Goal: Task Accomplishment & Management: Complete application form

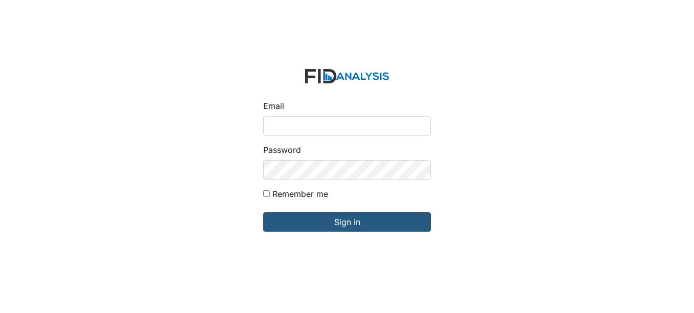
click at [297, 123] on input "Email" at bounding box center [347, 125] width 168 height 19
type input "[EMAIL_ADDRESS][DOMAIN_NAME]"
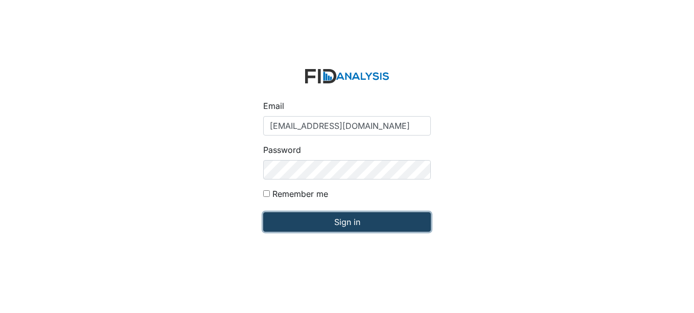
click at [351, 219] on input "Sign in" at bounding box center [347, 221] width 168 height 19
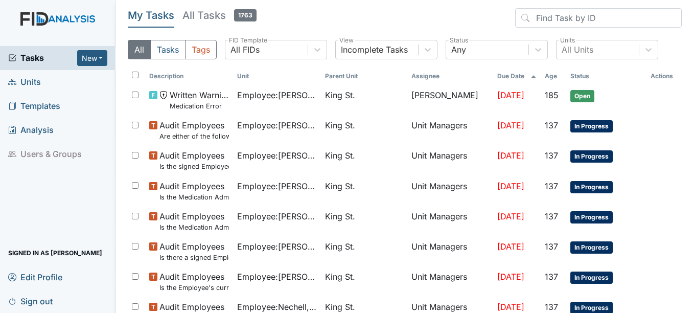
click at [28, 81] on span "Units" at bounding box center [24, 82] width 33 height 16
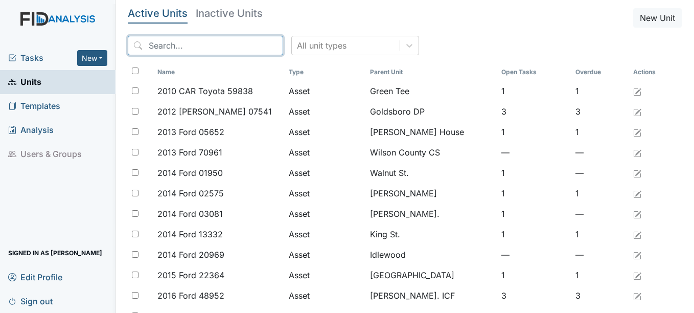
click at [198, 44] on input "search" at bounding box center [205, 45] width 155 height 19
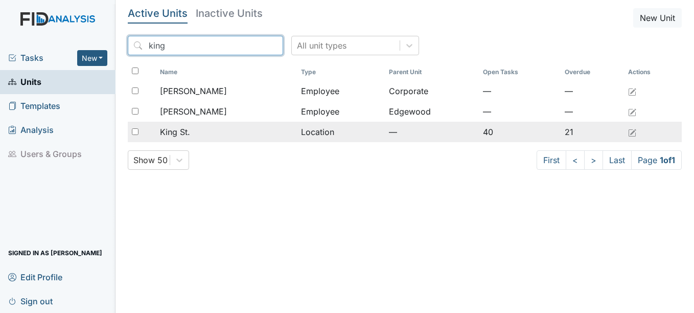
type input "king"
click at [179, 132] on span "King St." at bounding box center [175, 132] width 30 height 12
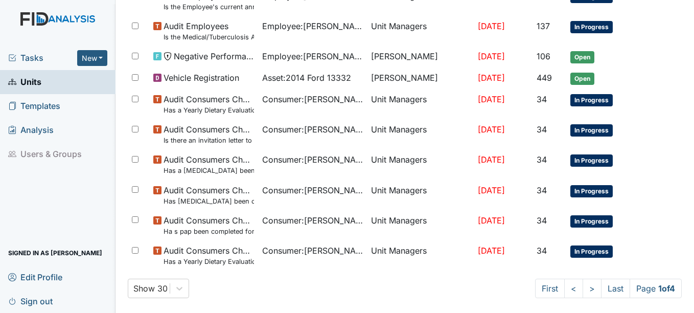
scroll to position [755, 0]
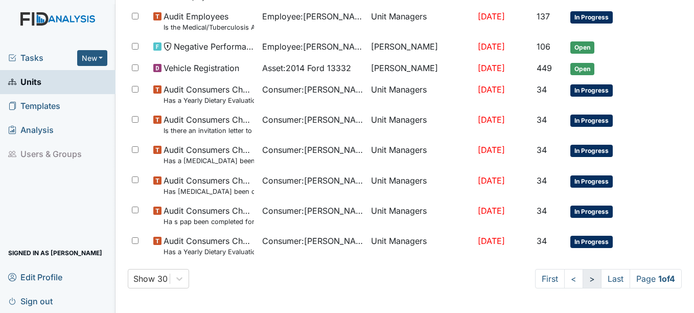
click at [582, 279] on link ">" at bounding box center [591, 278] width 19 height 19
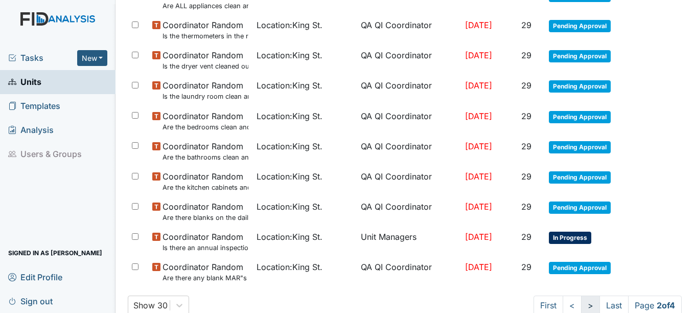
scroll to position [764, 0]
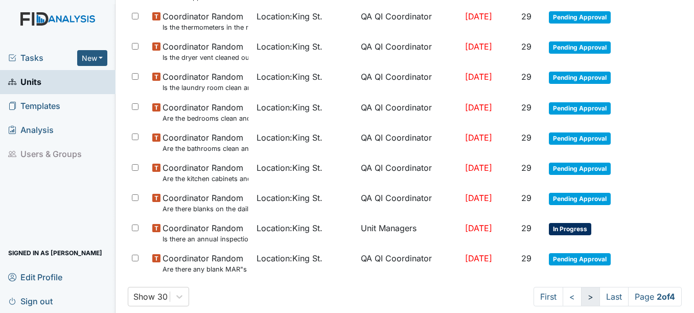
click at [581, 297] on link ">" at bounding box center [590, 296] width 19 height 19
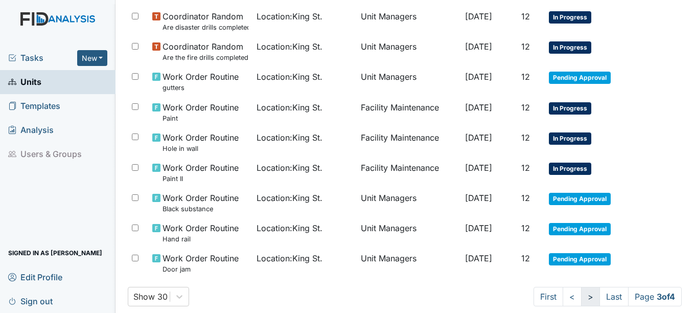
click at [581, 297] on link ">" at bounding box center [590, 296] width 19 height 19
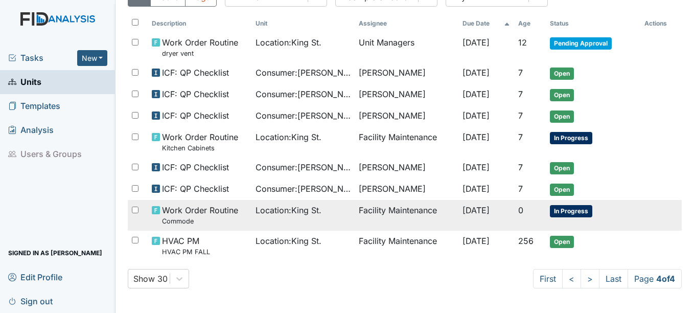
scroll to position [0, 0]
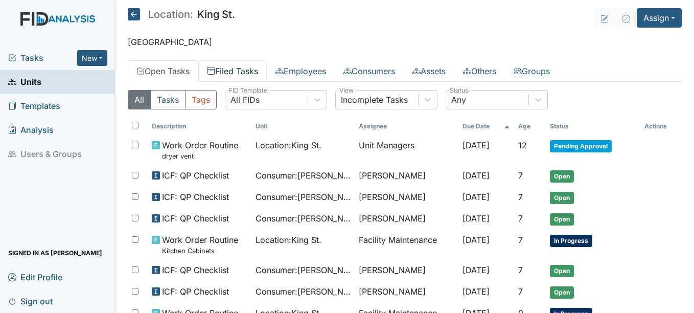
click at [255, 69] on link "Filed Tasks" at bounding box center [232, 70] width 68 height 21
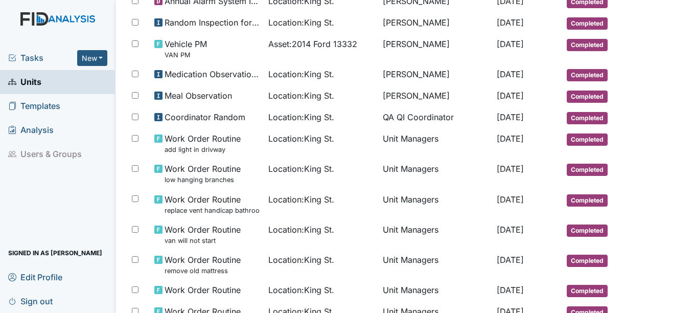
scroll to position [79, 0]
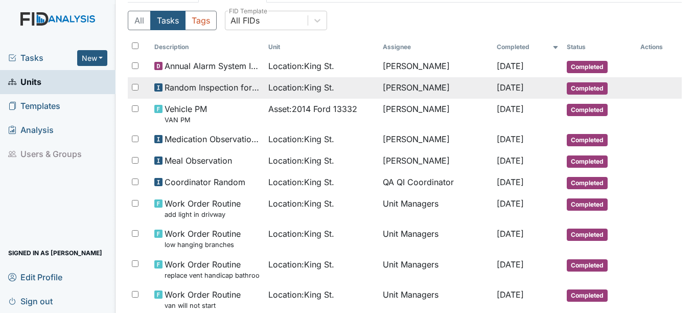
click at [520, 89] on span "[DATE]" at bounding box center [509, 87] width 27 height 10
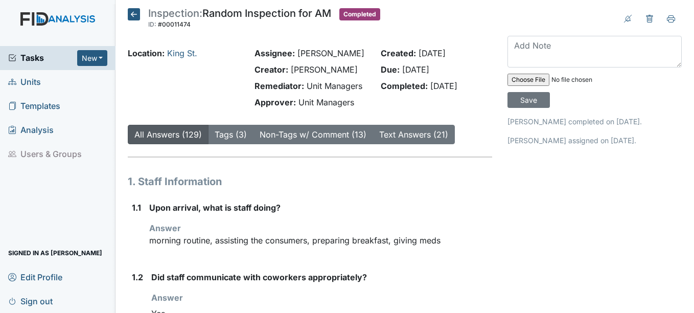
click at [22, 82] on span "Units" at bounding box center [24, 82] width 33 height 16
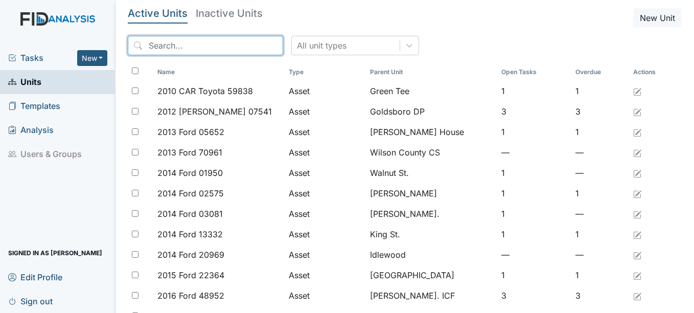
click at [183, 43] on input "search" at bounding box center [205, 45] width 155 height 19
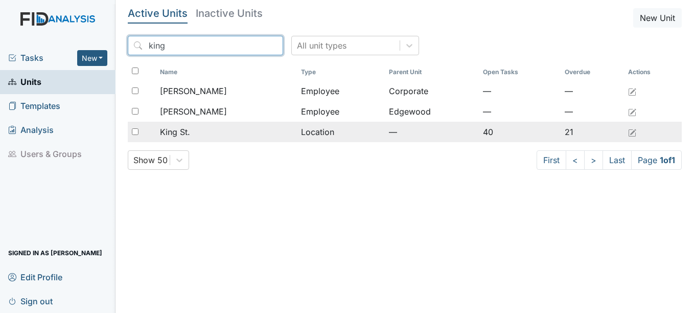
type input "king"
click at [174, 131] on span "King St." at bounding box center [175, 132] width 30 height 12
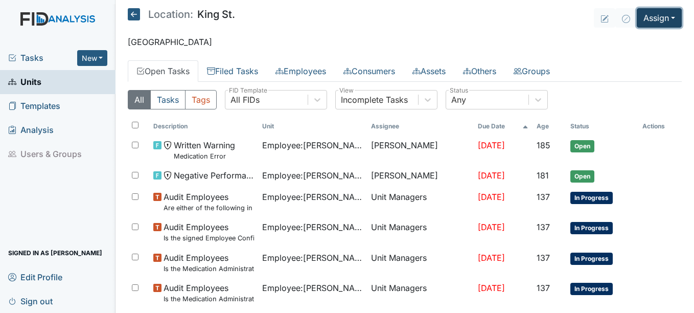
click at [665, 16] on button "Assign" at bounding box center [658, 17] width 45 height 19
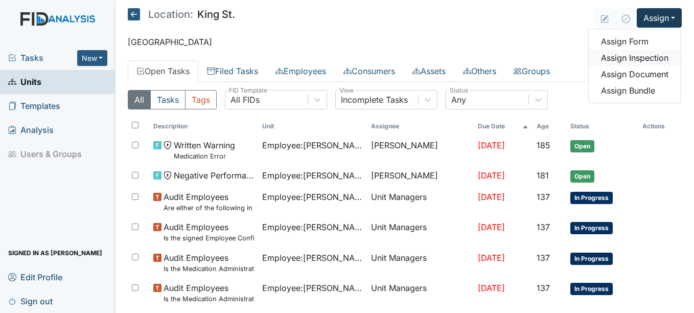
click at [624, 55] on link "Assign Inspection" at bounding box center [634, 58] width 92 height 16
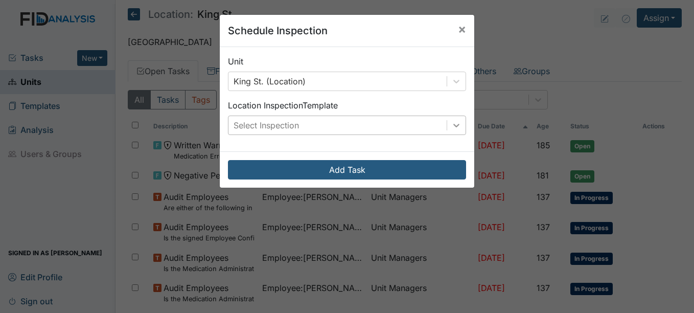
click at [451, 124] on icon at bounding box center [456, 125] width 10 height 10
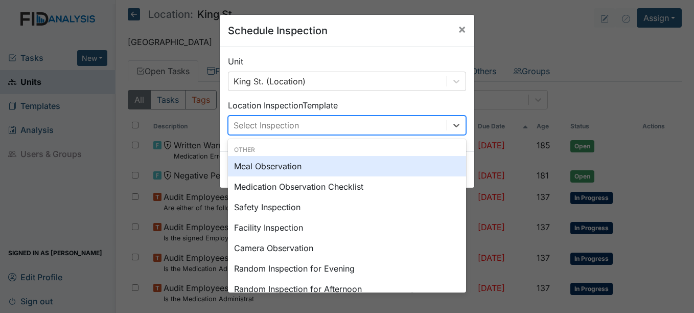
click at [275, 164] on div "Meal Observation" at bounding box center [347, 166] width 238 height 20
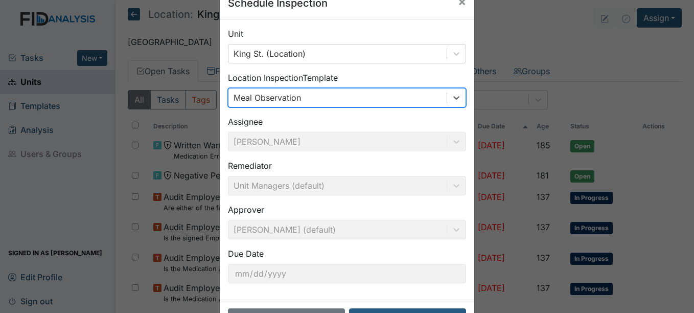
scroll to position [65, 0]
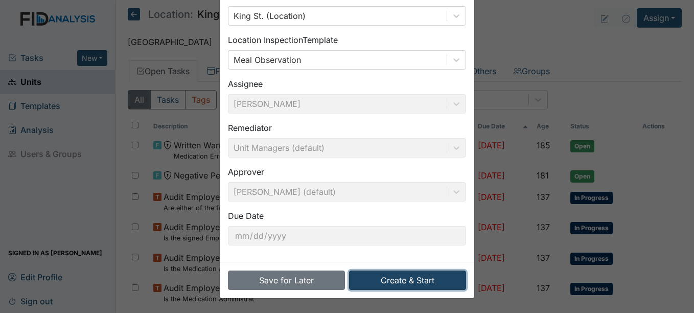
click at [426, 279] on button "Create & Start" at bounding box center [407, 279] width 117 height 19
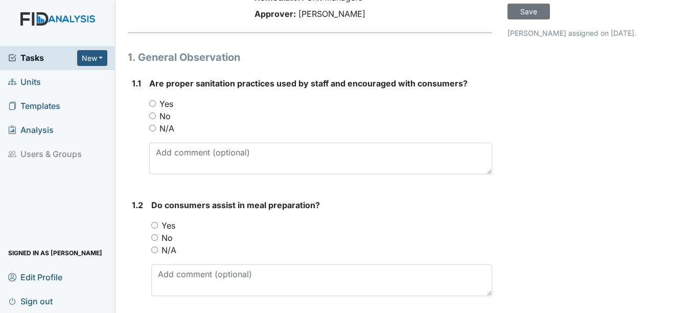
scroll to position [102, 0]
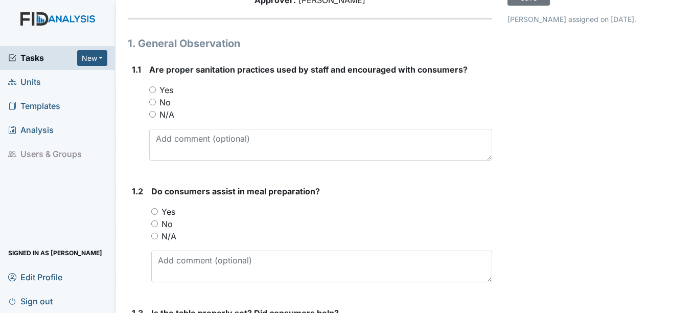
click at [155, 212] on input "Yes" at bounding box center [154, 211] width 7 height 7
radio input "true"
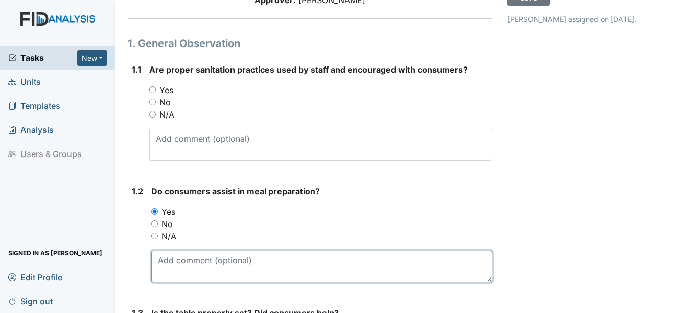
click at [189, 265] on textarea at bounding box center [321, 266] width 340 height 32
type textarea "CS, SB"
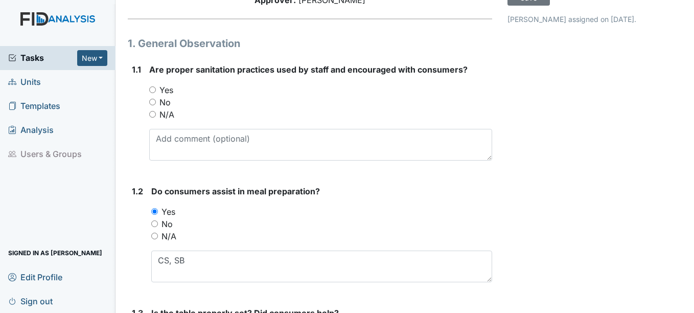
click at [153, 91] on input "Yes" at bounding box center [152, 89] width 7 height 7
radio input "true"
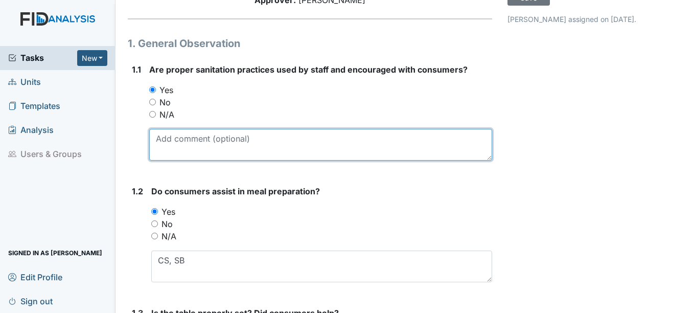
click at [161, 144] on textarea at bounding box center [320, 145] width 342 height 32
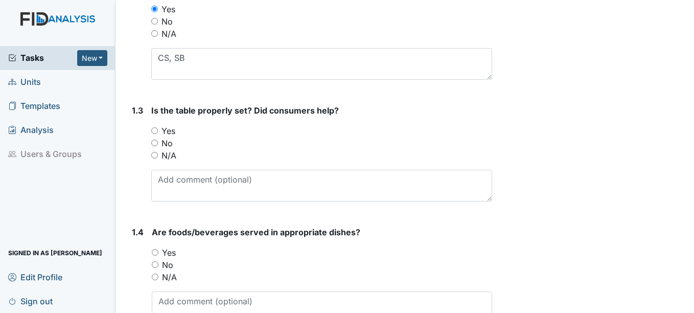
scroll to position [306, 0]
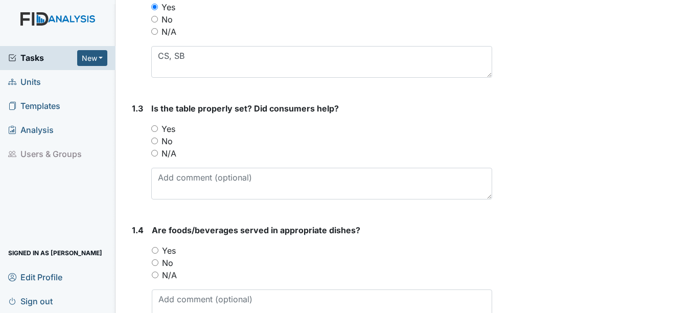
click at [154, 128] on input "Yes" at bounding box center [154, 128] width 7 height 7
radio input "true"
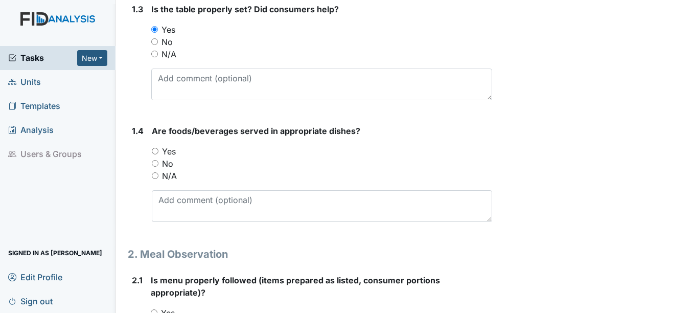
scroll to position [409, 0]
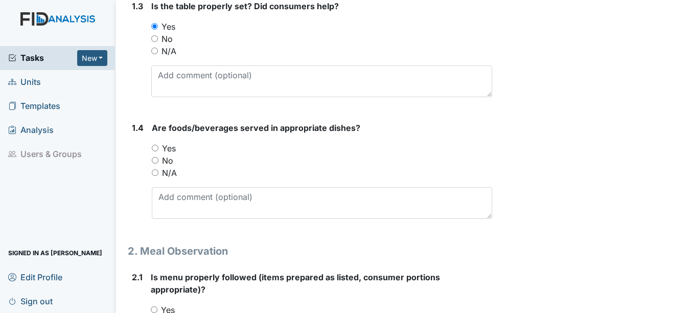
click at [156, 148] on input "Yes" at bounding box center [155, 148] width 7 height 7
radio input "true"
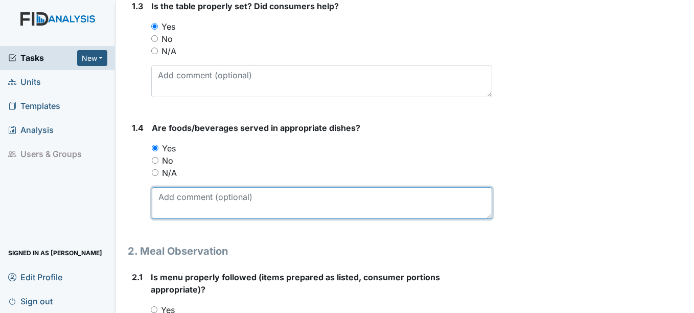
click at [164, 196] on textarea at bounding box center [322, 203] width 340 height 32
click at [242, 196] on textarea "NC 4oz glasses, pediactric spoons are used" at bounding box center [322, 203] width 340 height 32
click at [334, 195] on textarea "NC 4oz glasses, pediatric spoons are used" at bounding box center [322, 203] width 340 height 32
drag, startPoint x: 324, startPoint y: 196, endPoint x: 372, endPoint y: 201, distance: 48.3
click at [324, 196] on textarea "NC 4oz glasses, pediatric spoons are used, ND sectional plate, no skid mat," at bounding box center [322, 203] width 340 height 32
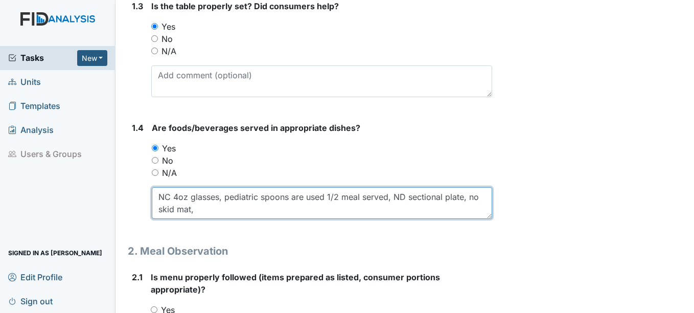
click at [372, 201] on textarea "NC 4oz glasses, pediatric spoons are used 1/2 meal served, ND sectional plate, …" at bounding box center [322, 203] width 340 height 32
click at [391, 197] on textarea "NC 4oz glasses, pediatric spoons are used 1/2 meal served, ND sectional plate, …" at bounding box center [322, 203] width 340 height 32
click at [274, 208] on textarea "NC 4oz glasses, pediatric spoons are used 1/2 meal served diet order followed, …" at bounding box center [322, 203] width 340 height 32
click at [481, 196] on textarea "NC 4oz glasses, pediatric spoons are used 1/2 meal served diet order followed, …" at bounding box center [322, 203] width 340 height 32
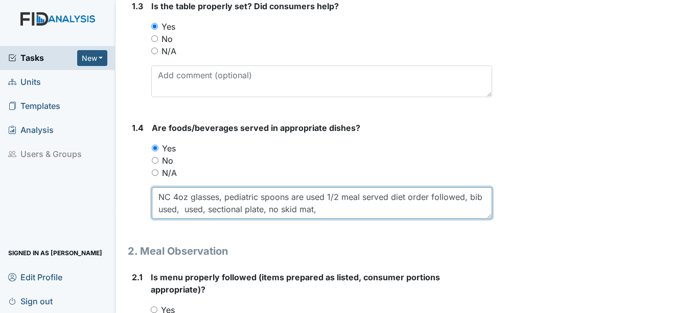
click at [352, 212] on textarea "NC 4oz glasses, pediatric spoons are used 1/2 meal served diet order followed, …" at bounding box center [322, 203] width 340 height 32
click at [351, 210] on textarea "NC 4oz glasses, pediatric spoons are used 1/2 meal served diet order followed, …" at bounding box center [322, 203] width 340 height 32
click at [417, 209] on textarea "NC 4oz glasses, pediatric spoons are used 1/2 meal served diet order followed, …" at bounding box center [322, 203] width 340 height 32
click at [466, 209] on textarea "NC 4oz glasses, pediatric spoons are used 1/2 meal served diet order followed, …" at bounding box center [322, 203] width 340 height 32
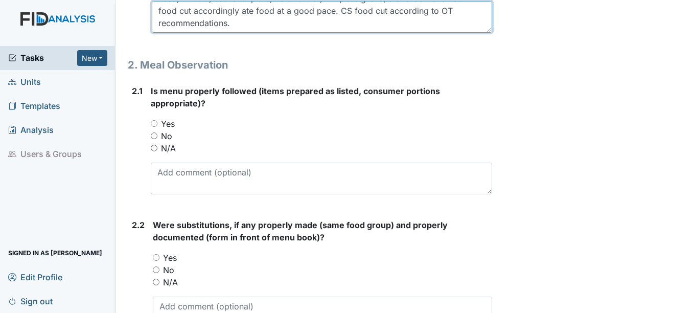
scroll to position [613, 0]
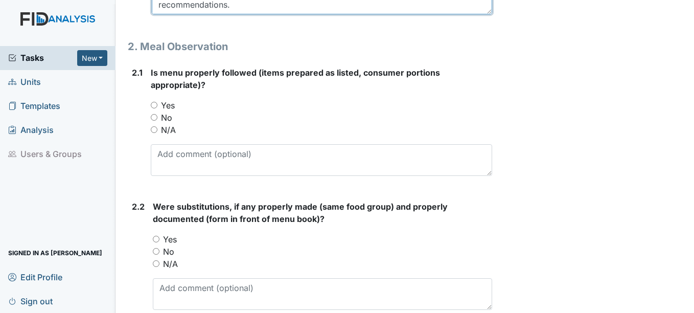
type textarea "NC 4oz glasses, pediatric spoons are used 1/2 meal served diet order followed, …"
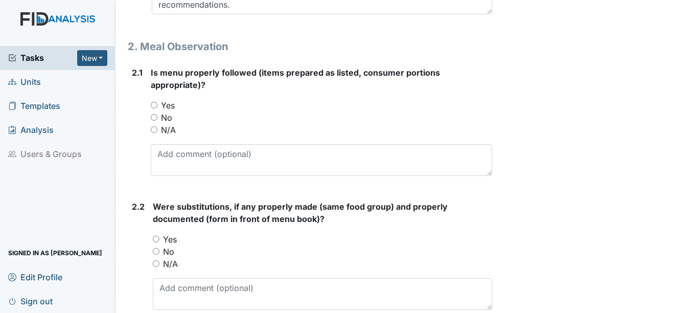
click at [155, 106] on input "Yes" at bounding box center [154, 105] width 7 height 7
radio input "true"
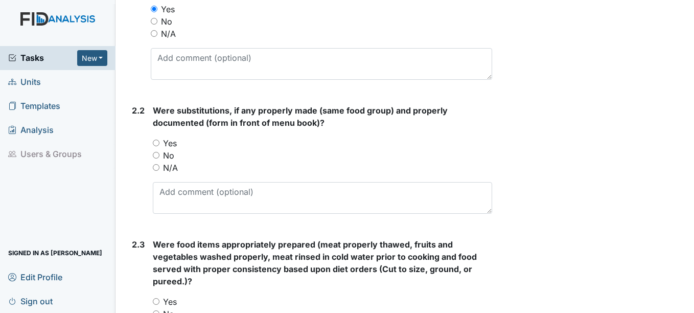
scroll to position [715, 0]
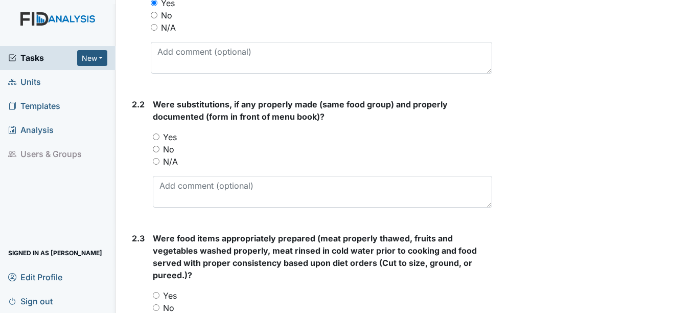
click at [157, 137] on input "Yes" at bounding box center [156, 136] width 7 height 7
radio input "true"
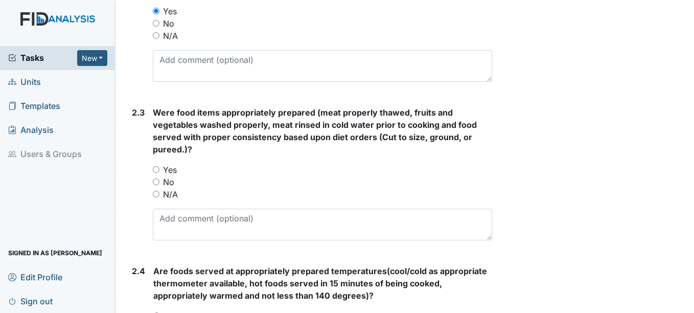
scroll to position [868, 0]
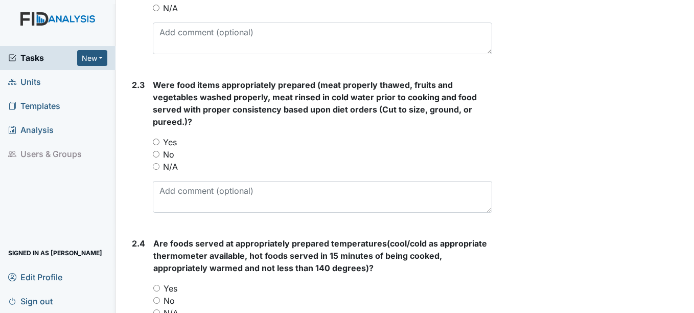
click at [158, 141] on input "Yes" at bounding box center [156, 141] width 7 height 7
radio input "true"
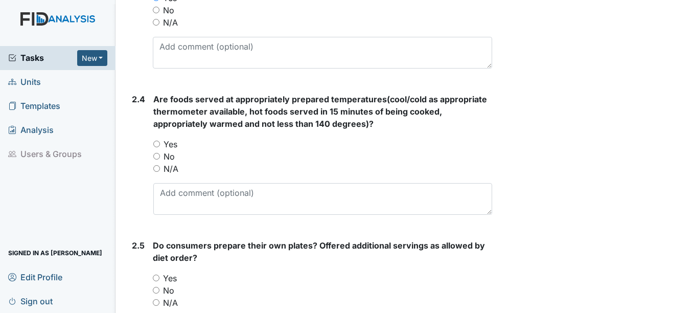
scroll to position [1021, 0]
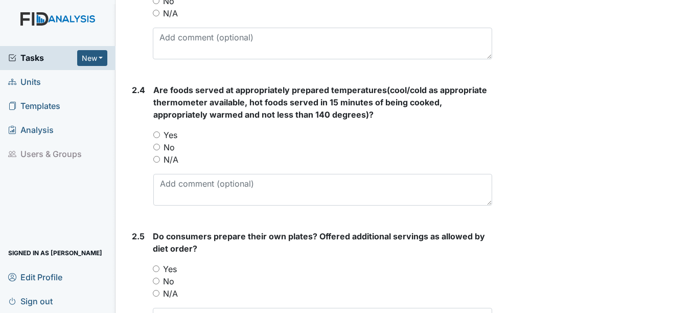
click at [158, 134] on input "Yes" at bounding box center [156, 134] width 7 height 7
radio input "true"
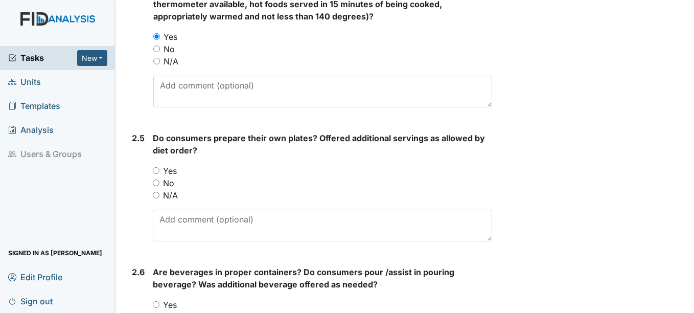
scroll to position [1124, 0]
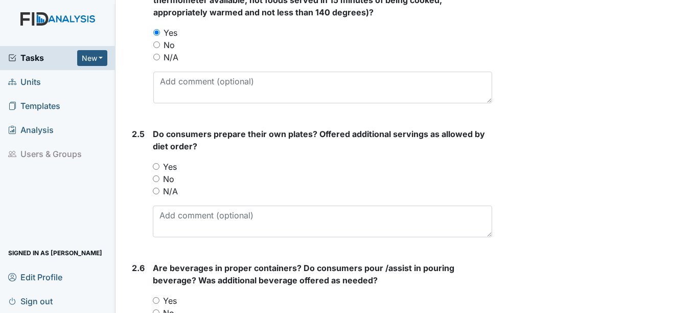
click at [156, 166] on input "Yes" at bounding box center [156, 166] width 7 height 7
radio input "true"
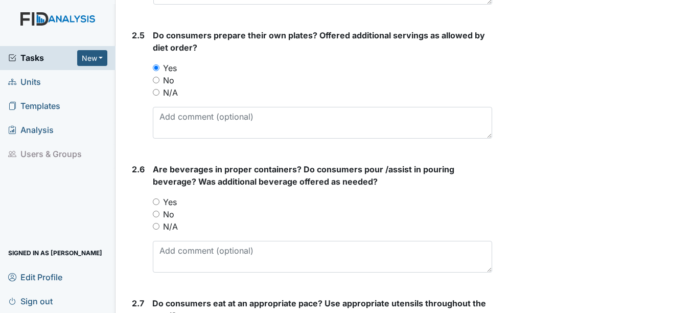
scroll to position [1226, 0]
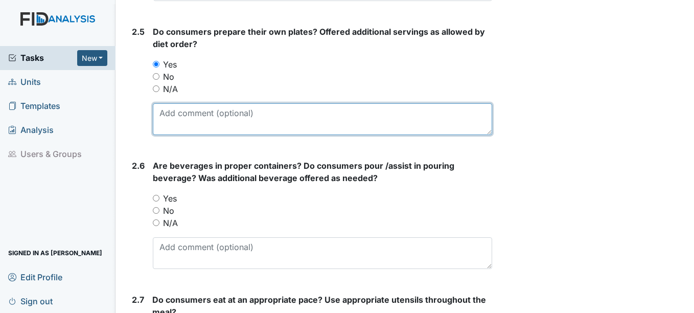
click at [184, 117] on textarea at bounding box center [322, 119] width 339 height 32
click at [356, 112] on textarea "family style dining encouraged consumers were assited" at bounding box center [322, 119] width 339 height 32
type textarea "family style dining encouraged consumers were assisted as needed"
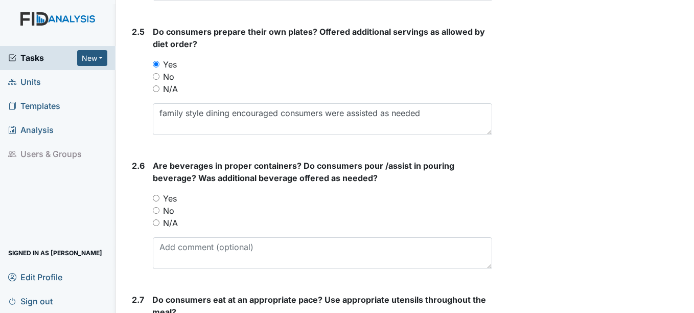
click at [157, 200] on input "Yes" at bounding box center [156, 198] width 7 height 7
radio input "true"
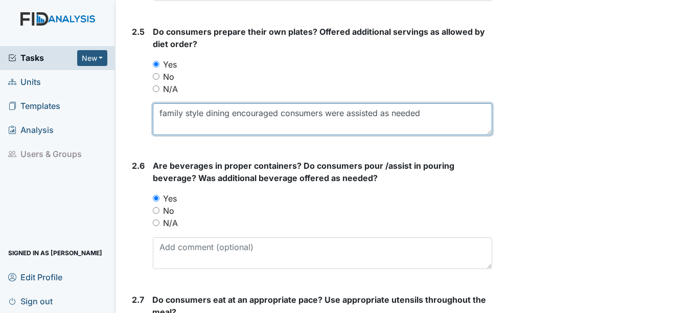
click at [432, 115] on textarea "family style dining encouraged consumers were assisted as needed" at bounding box center [322, 119] width 339 height 32
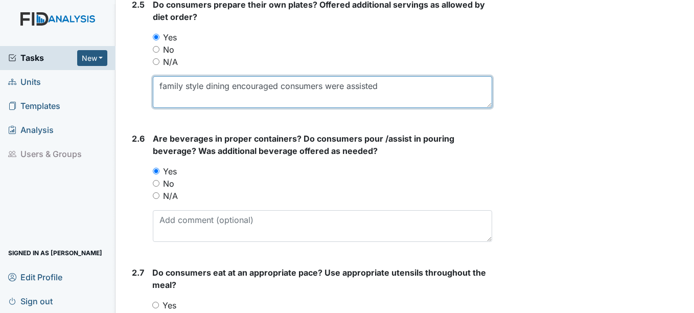
scroll to position [1277, 0]
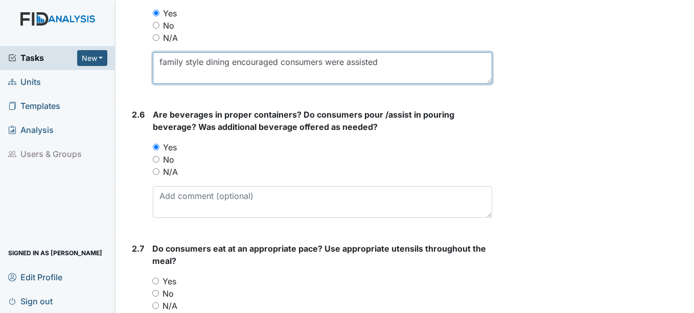
type textarea "family style dining encouraged consumers were assisted"
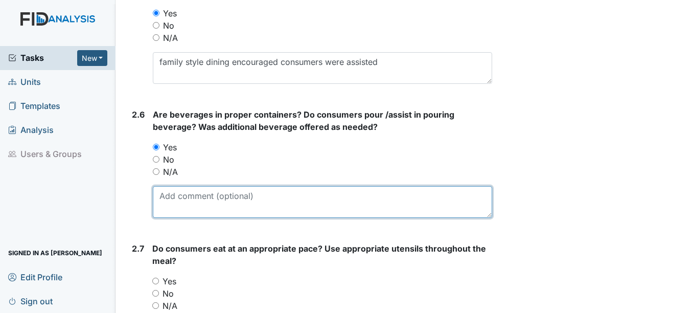
click at [165, 196] on textarea at bounding box center [322, 202] width 339 height 32
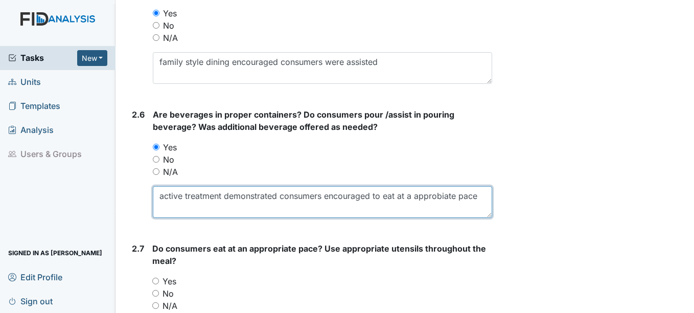
click at [436, 196] on textarea "active treatment demonstrated consumers encouraged to eat at a approbiate pace" at bounding box center [322, 202] width 339 height 32
click at [296, 203] on textarea "active treatment demonstrated consumers encouraged to eat at an appropriate pac…" at bounding box center [322, 202] width 339 height 32
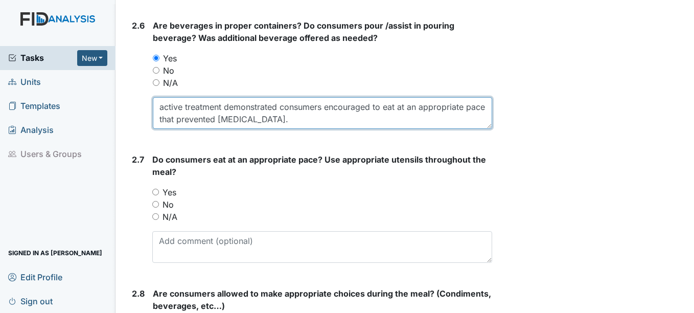
scroll to position [1379, 0]
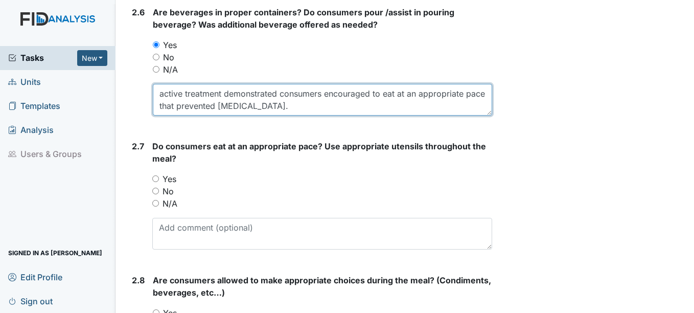
type textarea "active treatment demonstrated consumers encouraged to eat at an appropriate pac…"
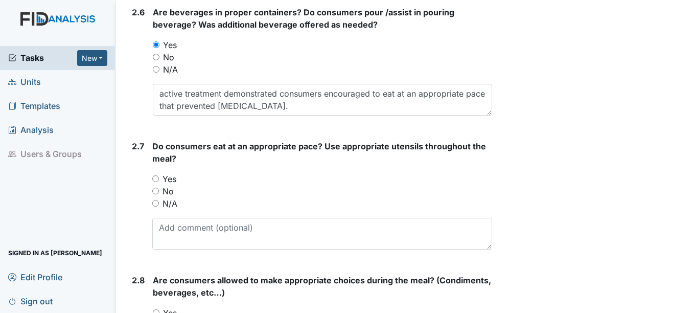
click at [155, 178] on input "Yes" at bounding box center [155, 178] width 7 height 7
radio input "true"
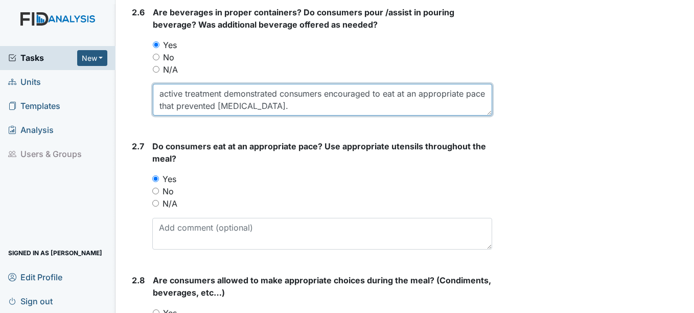
drag, startPoint x: 157, startPoint y: 94, endPoint x: 280, endPoint y: 116, distance: 125.5
click at [280, 116] on form "Are beverages in proper containers? Do consumers pour /assist in pouring bevera…" at bounding box center [322, 64] width 339 height 117
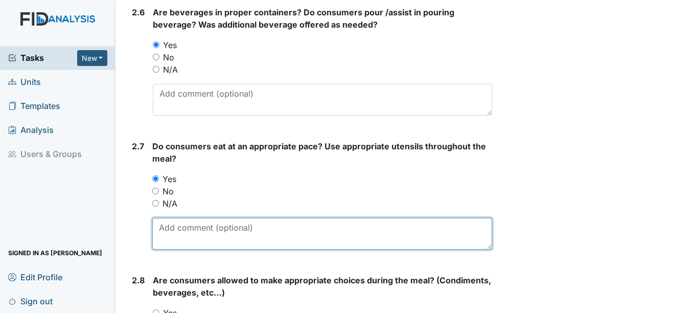
click at [188, 230] on textarea at bounding box center [321, 234] width 339 height 32
paste textarea "active treatment demonstrated consumers encouraged to eat at an appropriate pac…"
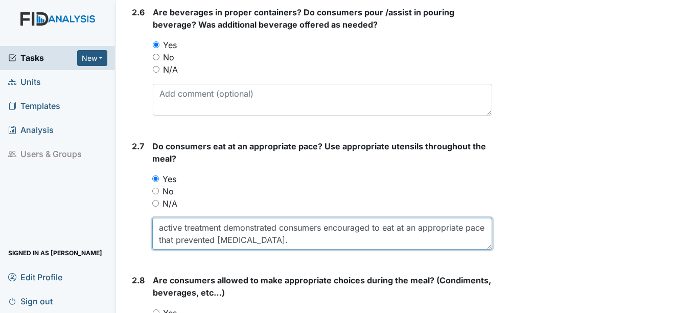
drag, startPoint x: 279, startPoint y: 227, endPoint x: 151, endPoint y: 223, distance: 127.7
click at [151, 223] on div "2.7 Do consumers eat at an appropriate pace? Use appropriate utensils throughou…" at bounding box center [310, 198] width 364 height 117
type textarea "consumers encouraged to eat at an appropriate pace that prevented choking."
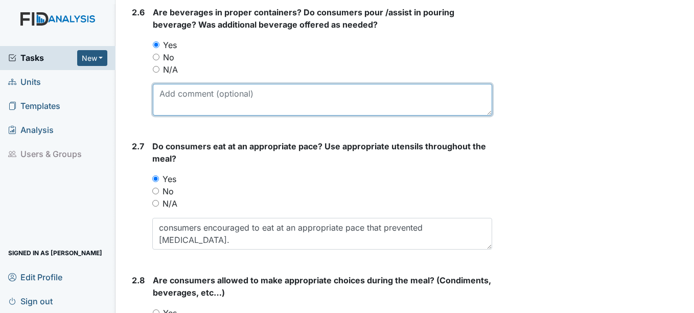
click at [176, 99] on textarea at bounding box center [322, 100] width 339 height 32
paste textarea "active treatment demonstrated"
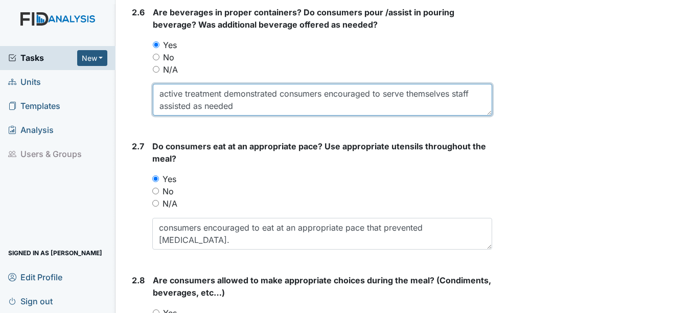
type textarea "active treatment demonstrated consumers encouraged to serve themselves staff as…"
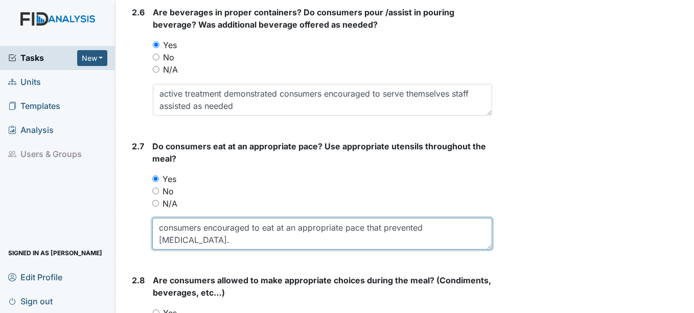
click at [472, 227] on textarea "consumers encouraged to eat at an appropriate pace that prevented choking." at bounding box center [321, 234] width 339 height 32
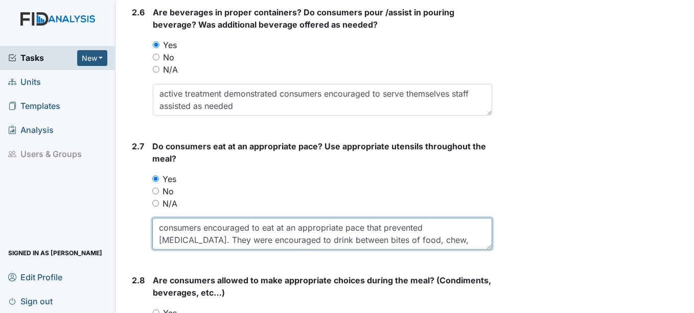
click at [482, 227] on textarea "consumers encouraged to eat at an appropriate pace that prevented choking. They…" at bounding box center [321, 234] width 339 height 32
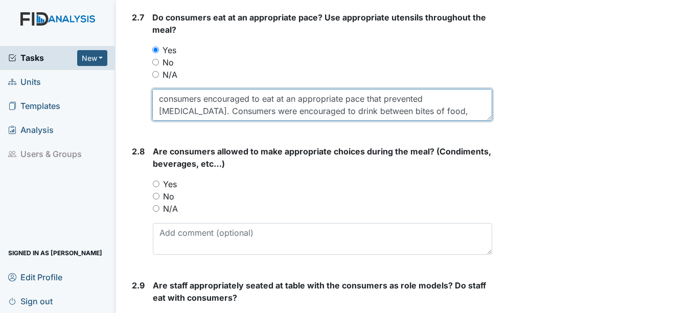
scroll to position [1532, 0]
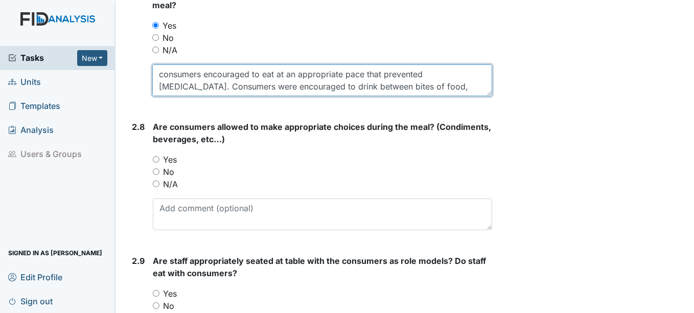
type textarea "consumers encouraged to eat at an appropriate pace that prevented choking. Cons…"
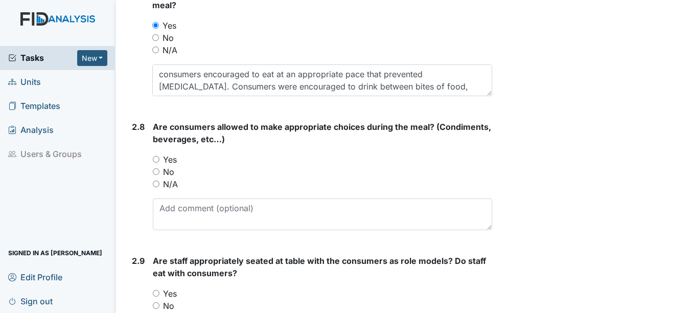
click at [155, 159] on input "Yes" at bounding box center [156, 159] width 7 height 7
radio input "true"
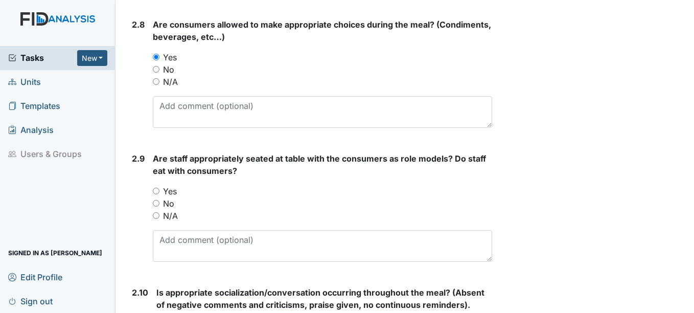
click at [157, 189] on input "Yes" at bounding box center [156, 190] width 7 height 7
radio input "true"
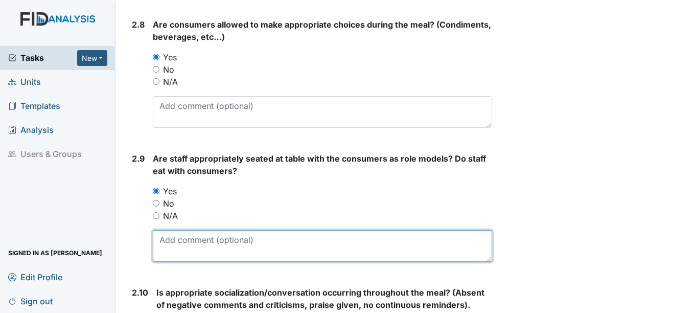
click at [165, 242] on textarea at bounding box center [322, 246] width 339 height 32
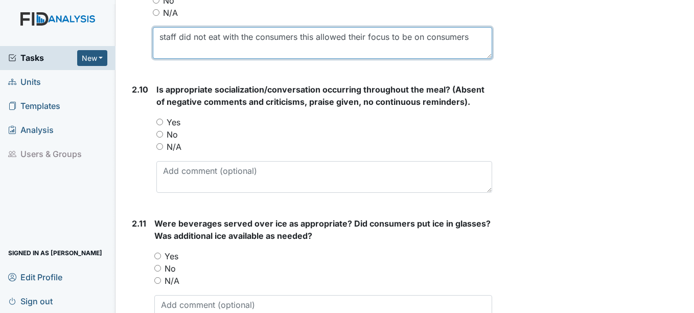
scroll to position [1839, 0]
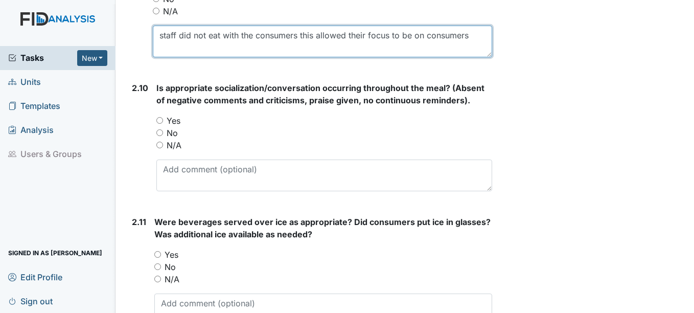
type textarea "staff did not eat with the consumers this allowed their focus to be on consumers"
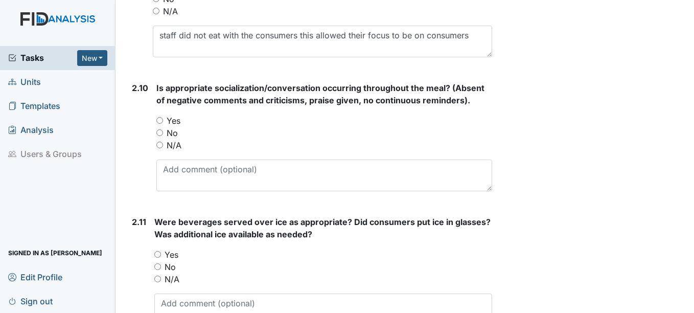
click at [159, 120] on input "Yes" at bounding box center [159, 120] width 7 height 7
radio input "true"
click at [157, 253] on input "Yes" at bounding box center [157, 254] width 7 height 7
radio input "true"
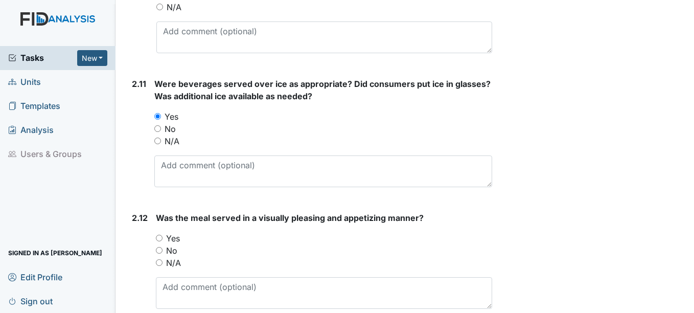
scroll to position [1992, 0]
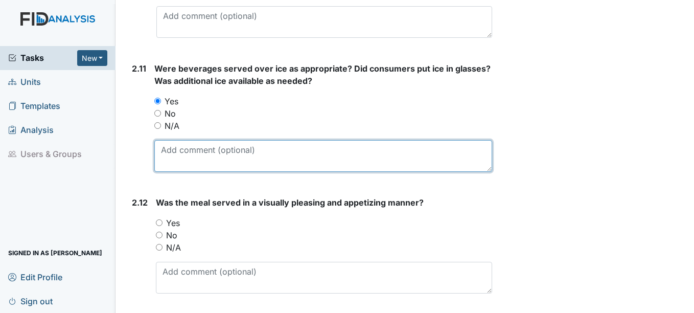
click at [207, 159] on textarea at bounding box center [322, 156] width 337 height 32
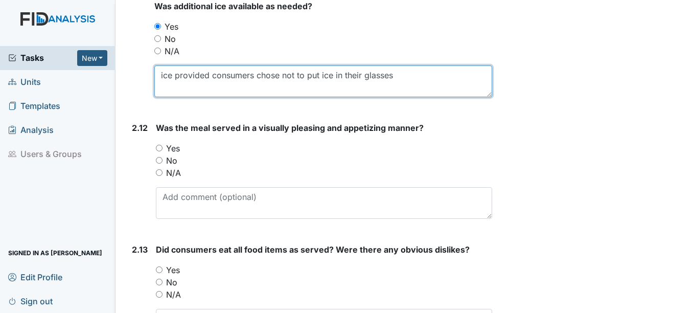
scroll to position [2094, 0]
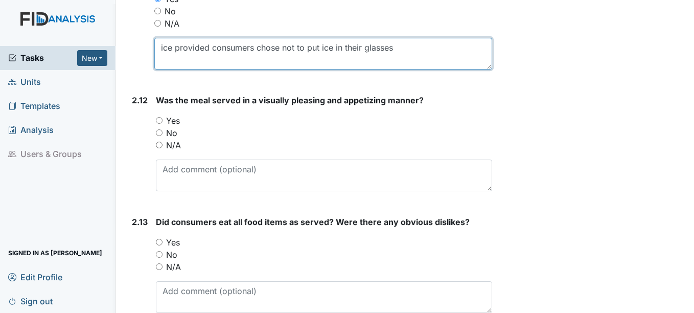
type textarea "ice provided consumers chose not to put ice in their glasses"
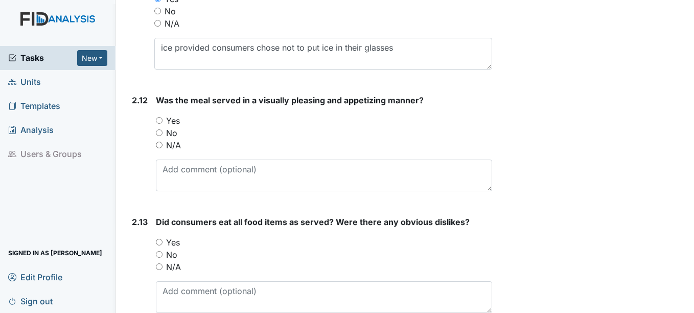
click at [159, 121] on input "Yes" at bounding box center [159, 120] width 7 height 7
radio input "true"
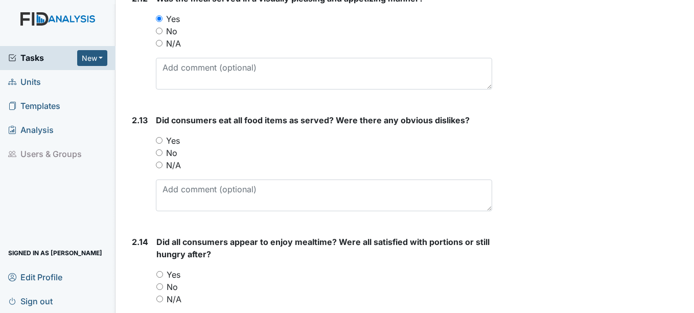
scroll to position [2196, 0]
click at [161, 142] on input "Yes" at bounding box center [159, 139] width 7 height 7
radio input "true"
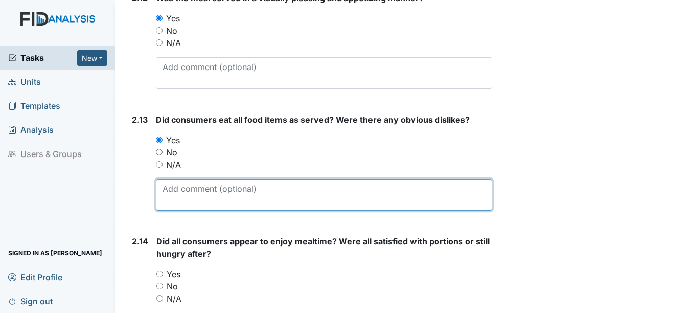
click at [176, 195] on textarea at bounding box center [324, 195] width 336 height 32
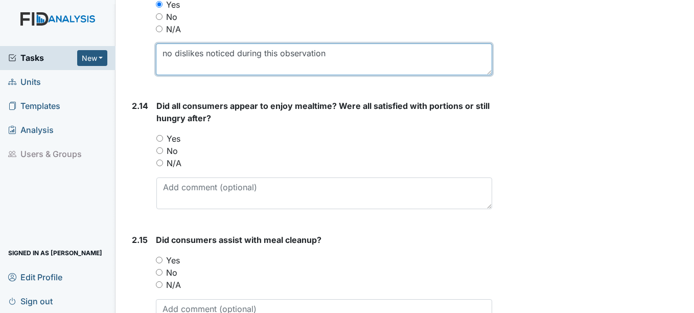
scroll to position [2349, 0]
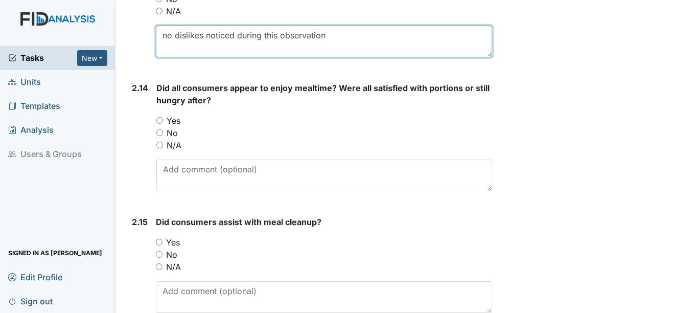
type textarea "no dislikes noticed during this observation"
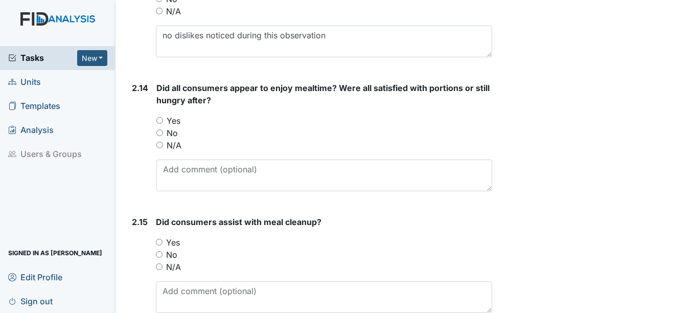
click at [161, 117] on input "Yes" at bounding box center [159, 120] width 7 height 7
radio input "true"
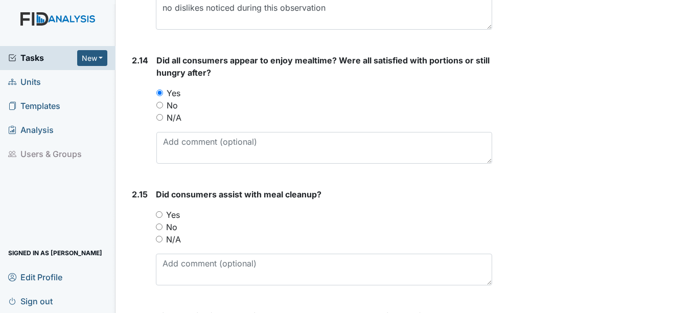
scroll to position [2452, 0]
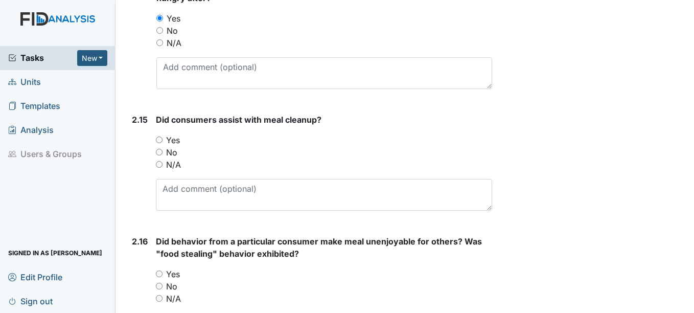
click at [158, 141] on input "Yes" at bounding box center [159, 139] width 7 height 7
radio input "true"
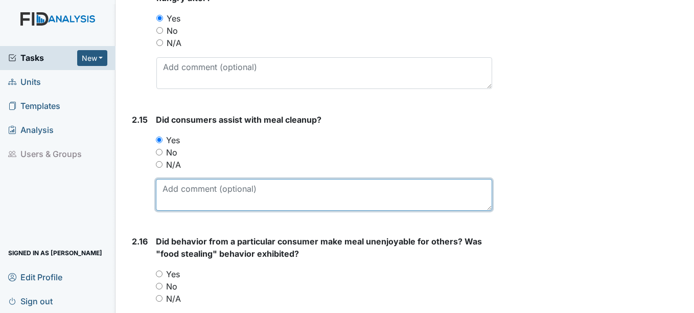
click at [167, 200] on textarea at bounding box center [324, 195] width 336 height 32
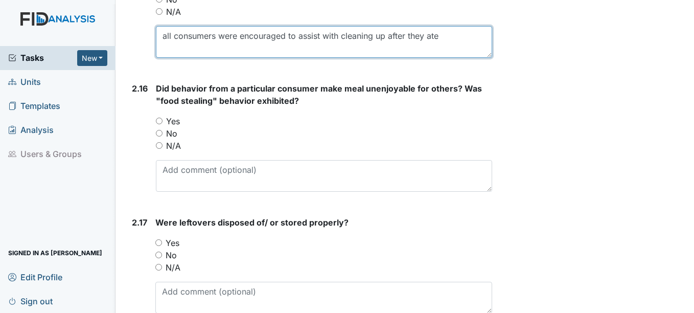
scroll to position [2605, 0]
type textarea "all consumers were encouraged to assist with cleaning up after they ate"
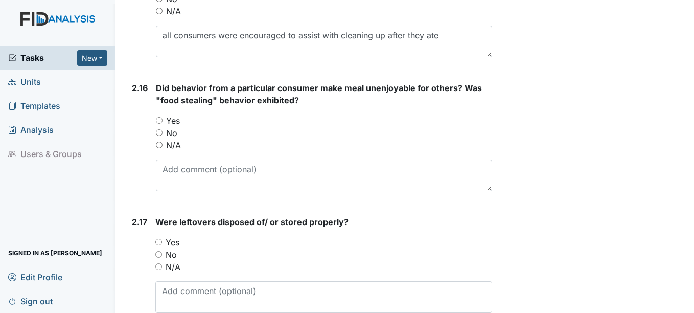
click at [160, 144] on input "N/A" at bounding box center [159, 144] width 7 height 7
radio input "true"
click at [158, 242] on input "Yes" at bounding box center [158, 242] width 7 height 7
radio input "true"
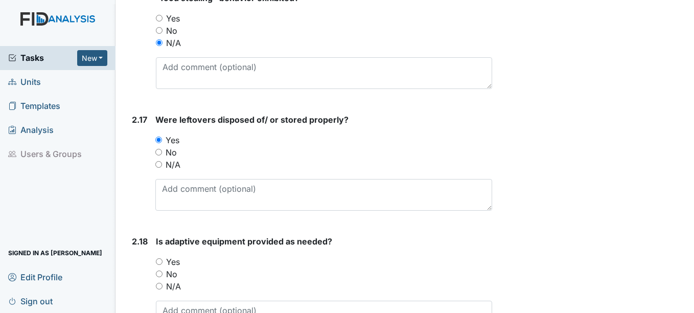
click at [160, 263] on input "Yes" at bounding box center [159, 261] width 7 height 7
radio input "true"
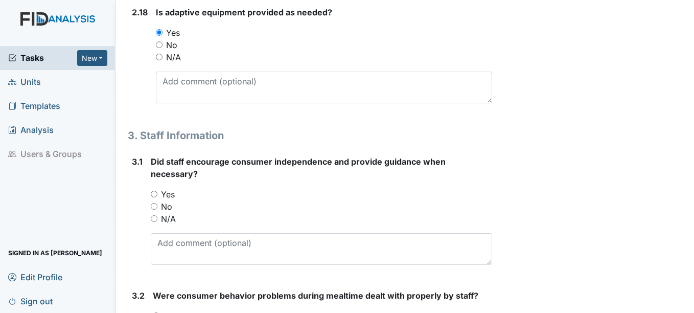
scroll to position [2962, 0]
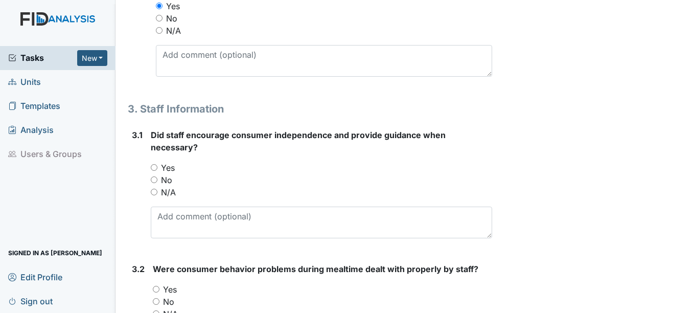
click at [155, 168] on input "Yes" at bounding box center [154, 167] width 7 height 7
radio input "true"
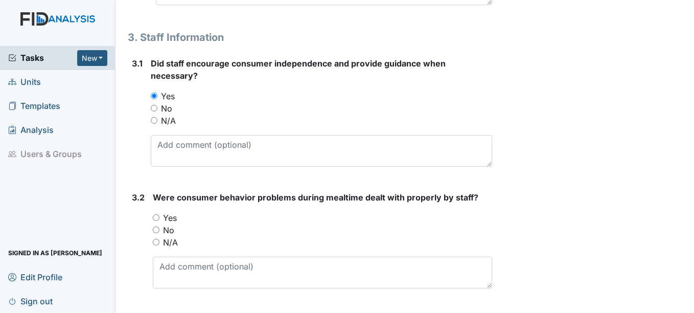
scroll to position [3064, 0]
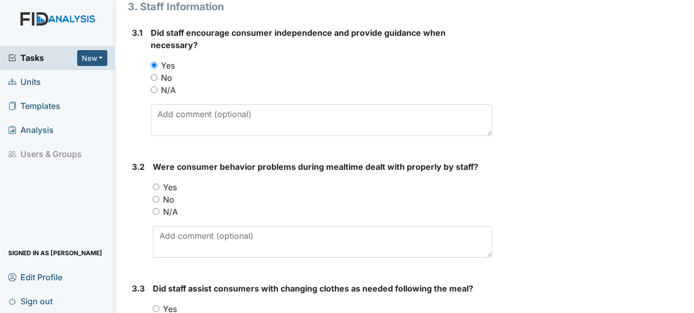
click at [158, 211] on input "N/A" at bounding box center [156, 211] width 7 height 7
radio input "true"
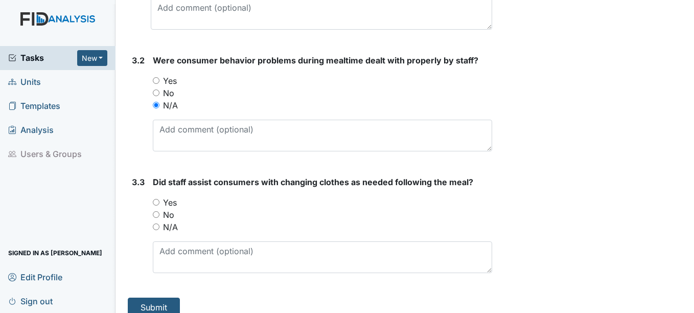
scroll to position [3183, 0]
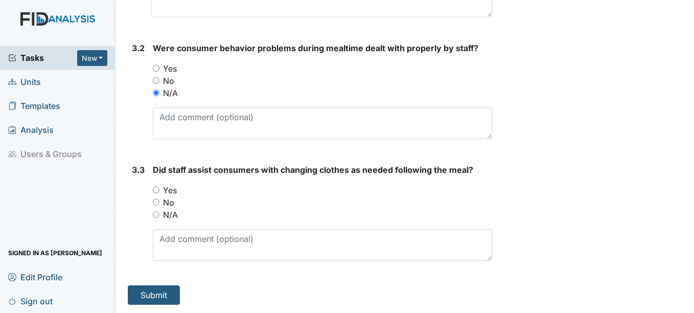
click at [157, 189] on input "Yes" at bounding box center [156, 189] width 7 height 7
radio input "true"
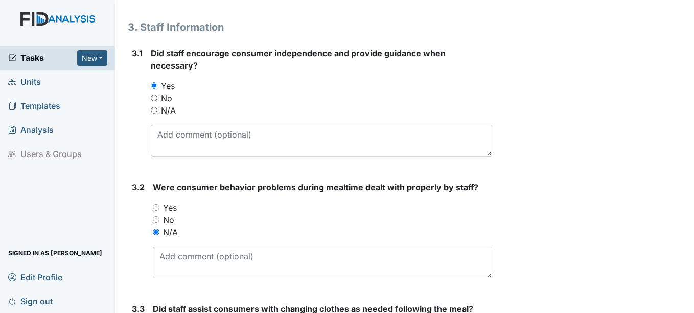
scroll to position [3030, 0]
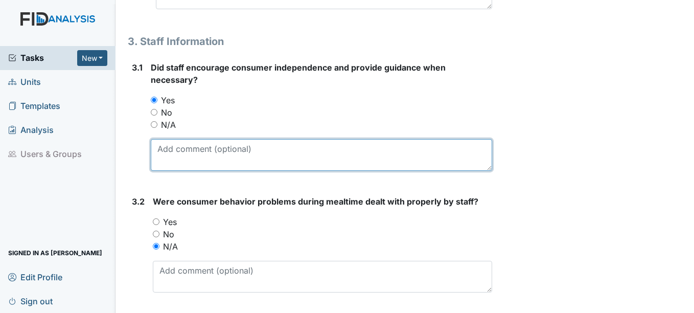
click at [163, 155] on textarea at bounding box center [321, 155] width 341 height 32
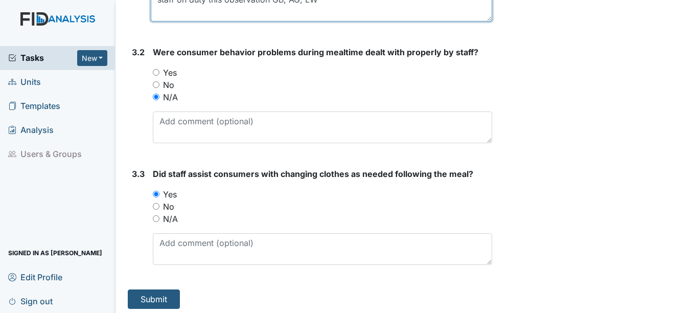
scroll to position [3183, 0]
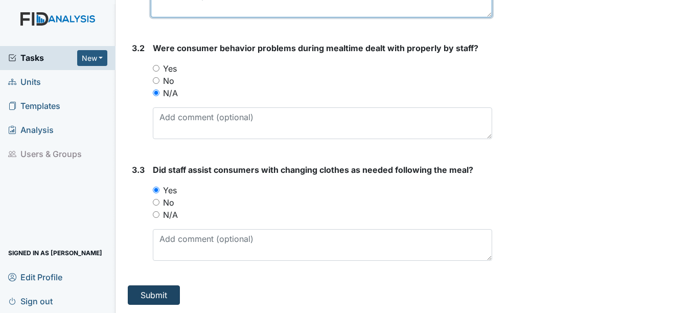
type textarea "staff on duty this observation GB, AG, LW"
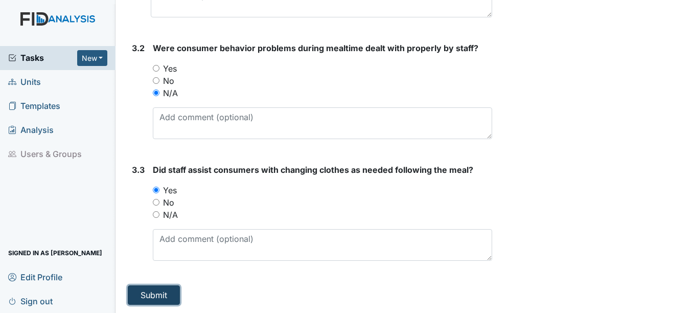
click at [166, 295] on button "Submit" at bounding box center [154, 294] width 52 height 19
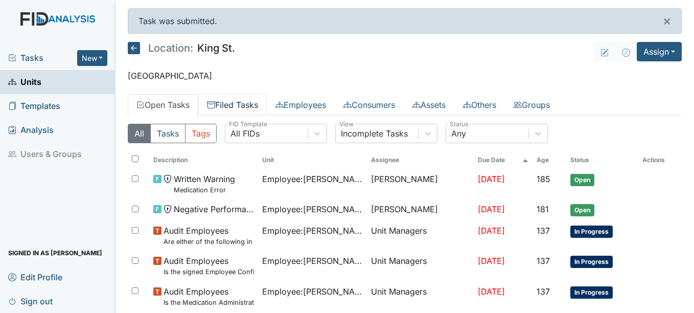
click at [235, 102] on link "Filed Tasks" at bounding box center [232, 104] width 68 height 21
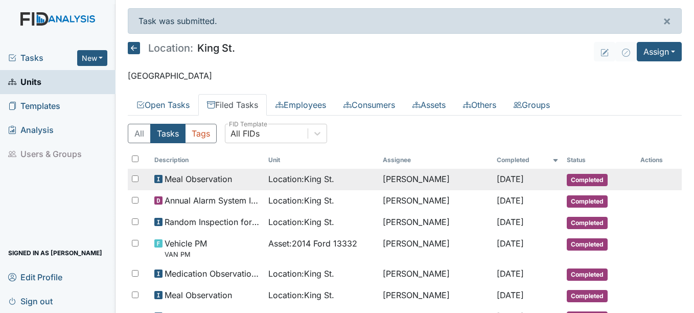
click at [583, 177] on span "Completed" at bounding box center [586, 180] width 41 height 12
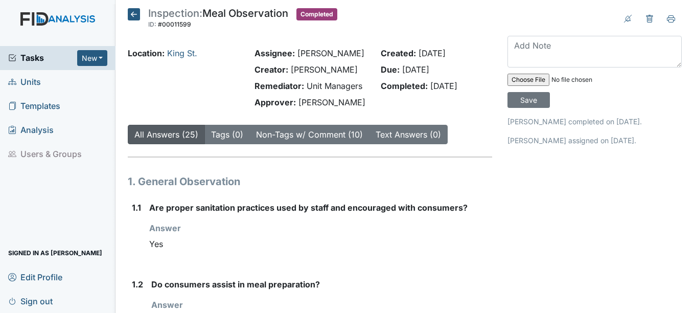
click at [29, 81] on span "Units" at bounding box center [24, 82] width 33 height 16
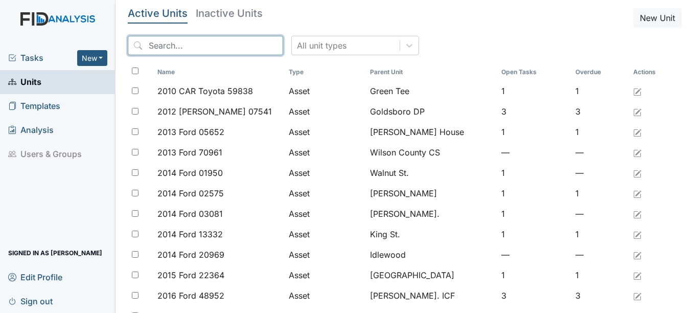
click at [183, 46] on input "search" at bounding box center [205, 45] width 155 height 19
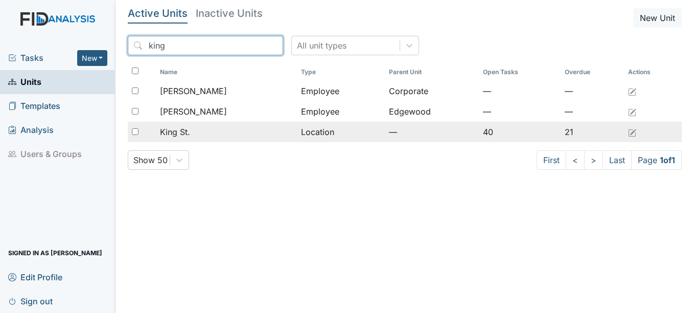
type input "king"
click at [185, 130] on span "King St." at bounding box center [175, 132] width 30 height 12
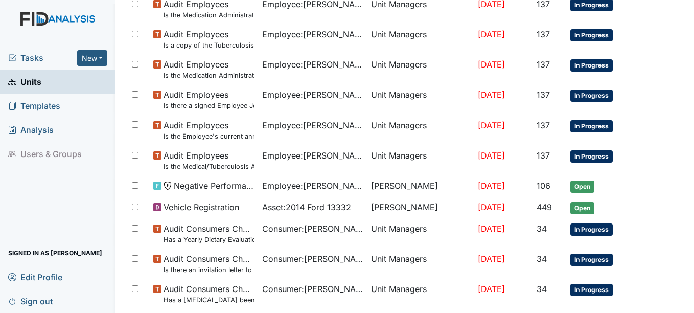
scroll to position [755, 0]
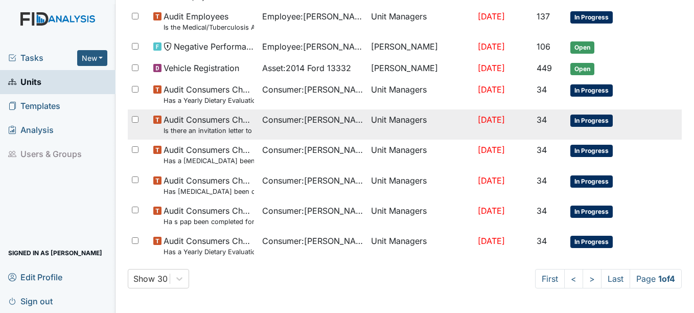
click at [592, 118] on span "In Progress" at bounding box center [591, 120] width 42 height 12
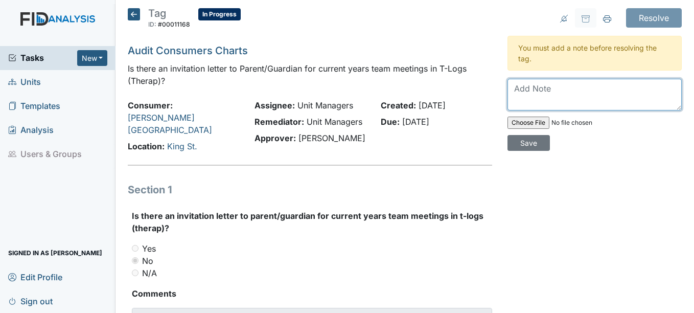
click at [553, 93] on textarea at bounding box center [594, 95] width 174 height 32
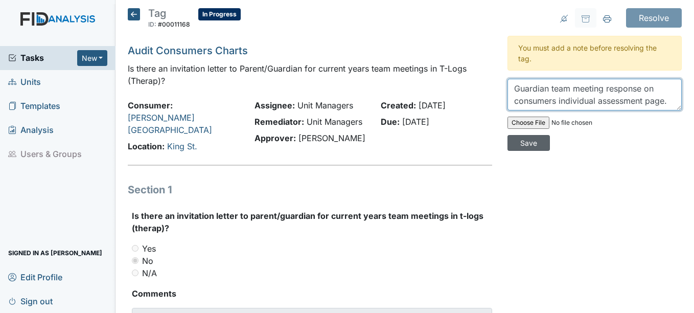
type textarea "Guardian team meeting response on consumers individual assessment page."
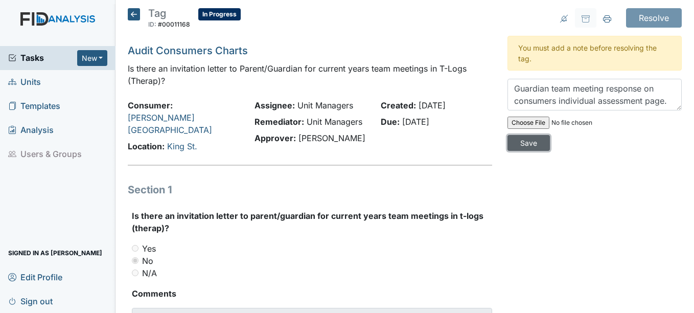
click at [524, 142] on input "Save" at bounding box center [528, 143] width 42 height 16
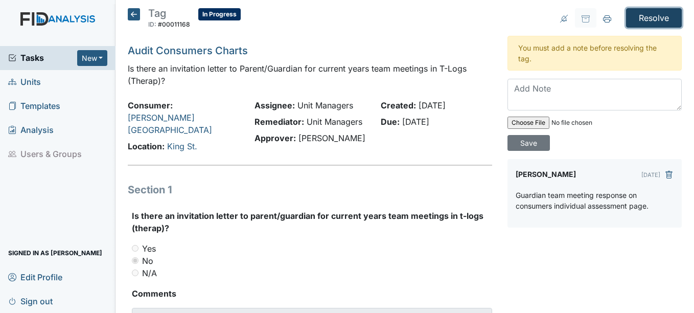
click at [650, 16] on input "Resolve" at bounding box center [654, 17] width 56 height 19
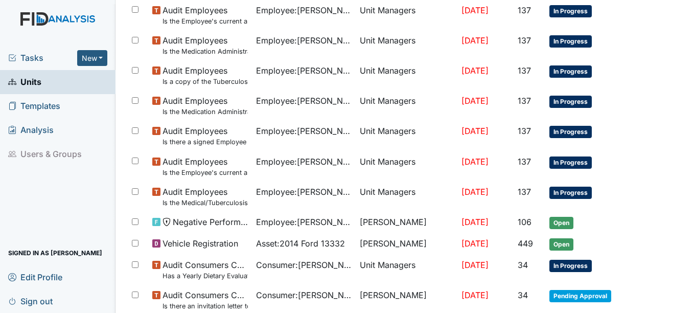
scroll to position [664, 0]
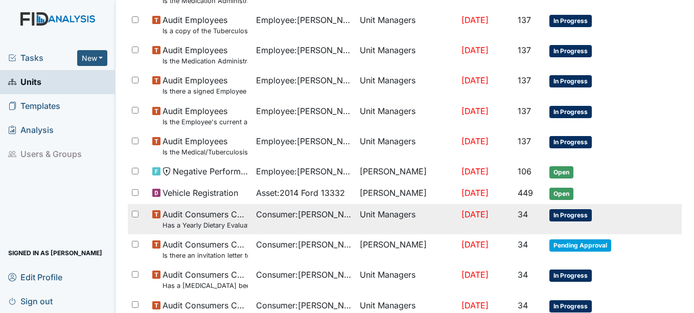
click at [572, 213] on span "In Progress" at bounding box center [570, 215] width 42 height 12
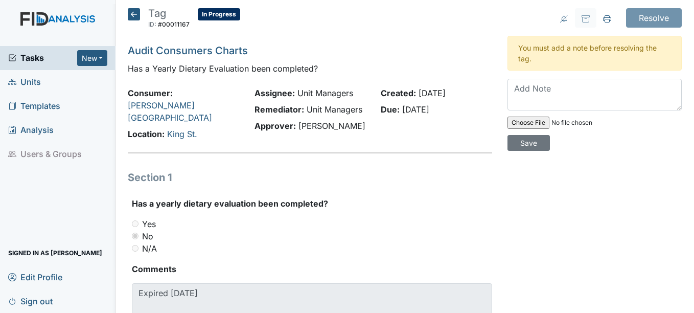
click at [529, 123] on input "file" at bounding box center [576, 122] width 139 height 25
type input "C:\fakepath\S.Bowens_AnnNutr_9.2025.pdf"
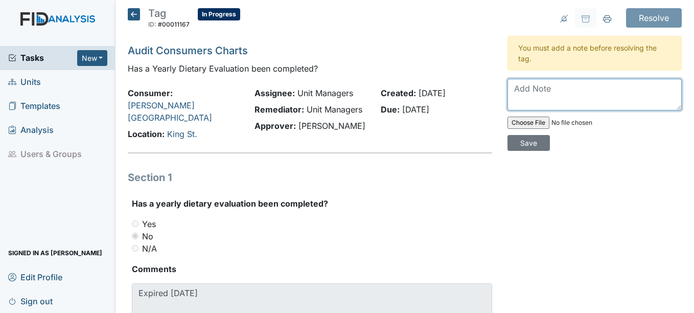
click at [545, 90] on textarea at bounding box center [594, 95] width 174 height 32
type textarea "uploaded in therap"
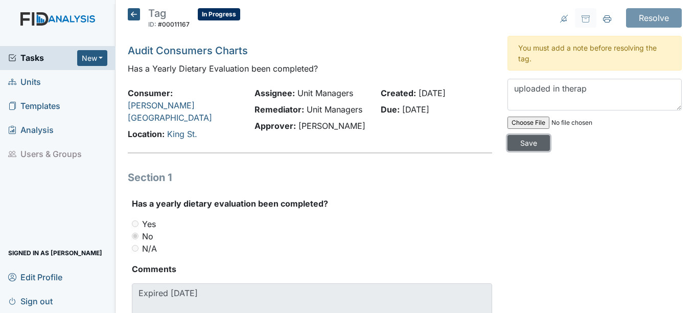
click at [535, 141] on input "Save" at bounding box center [528, 143] width 42 height 16
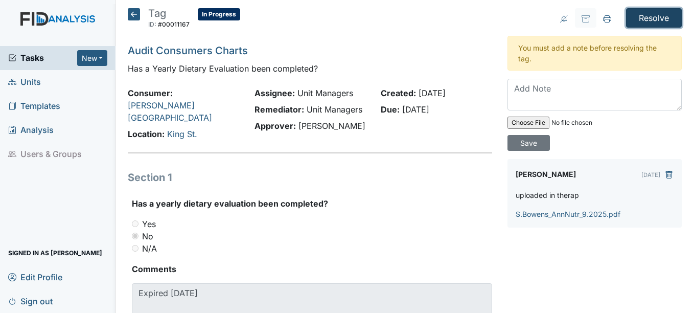
click at [652, 15] on input "Resolve" at bounding box center [654, 17] width 56 height 19
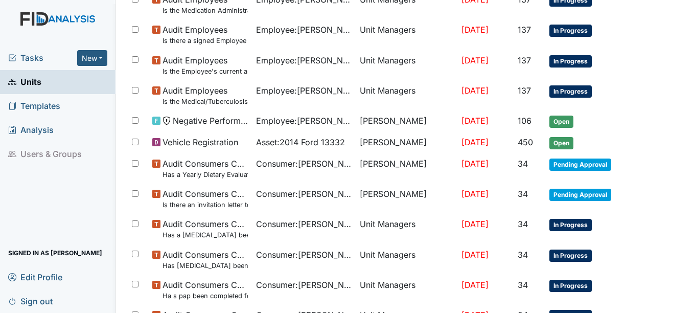
scroll to position [715, 0]
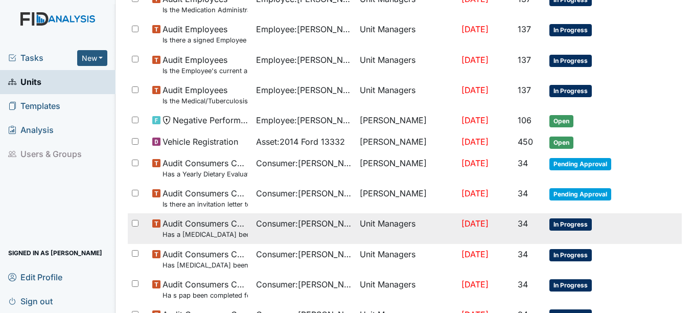
click at [562, 224] on span "In Progress" at bounding box center [570, 224] width 42 height 12
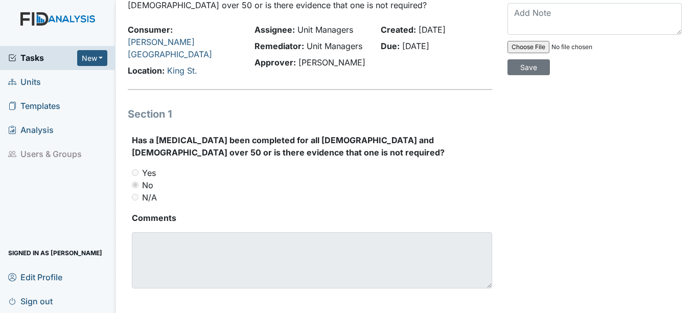
scroll to position [25, 0]
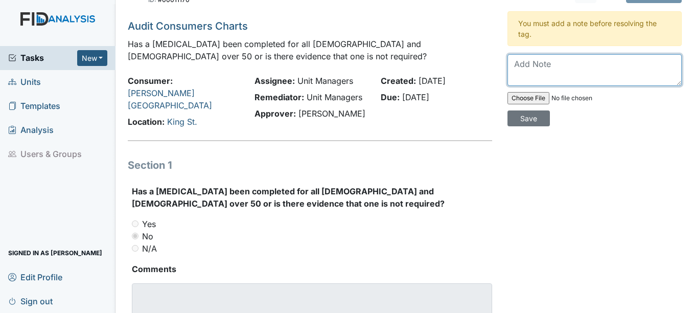
click at [530, 73] on textarea at bounding box center [594, 70] width 174 height 32
click at [656, 67] on textarea "consumer is not of the age to get a [MEDICAL_DATA]" at bounding box center [594, 70] width 174 height 32
click at [585, 77] on textarea "consumer is not of age to get a [MEDICAL_DATA]" at bounding box center [594, 70] width 174 height 32
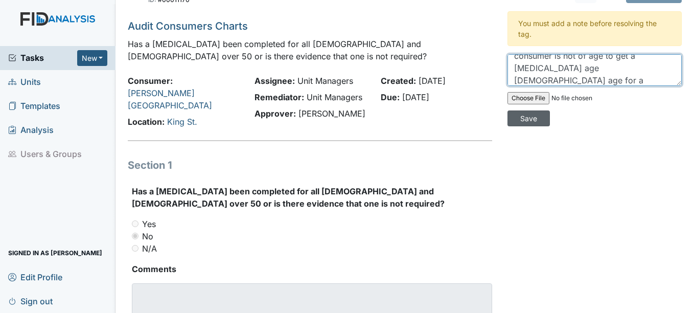
type textarea "consumer is not of age to get a [MEDICAL_DATA] age [DEMOGRAPHIC_DATA] age for a…"
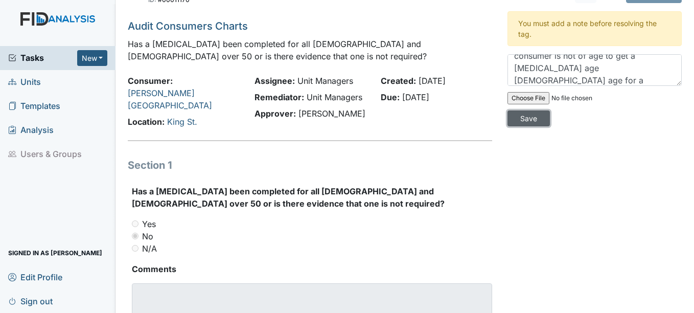
click at [525, 119] on input "Save" at bounding box center [528, 118] width 42 height 16
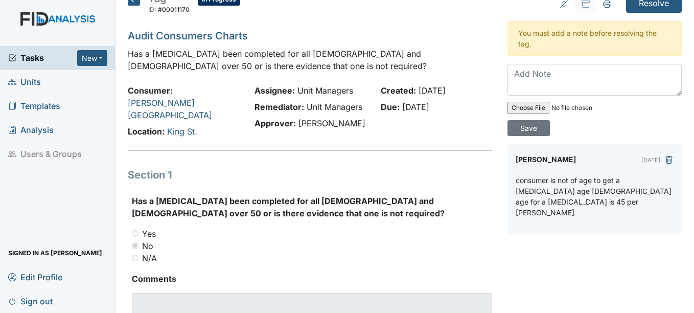
scroll to position [0, 0]
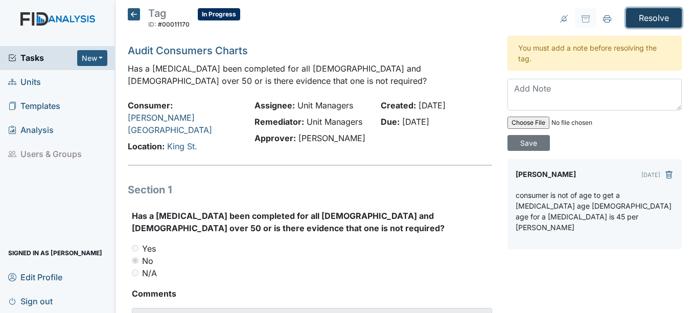
click at [655, 14] on input "Resolve" at bounding box center [654, 17] width 56 height 19
